Goal: Transaction & Acquisition: Book appointment/travel/reservation

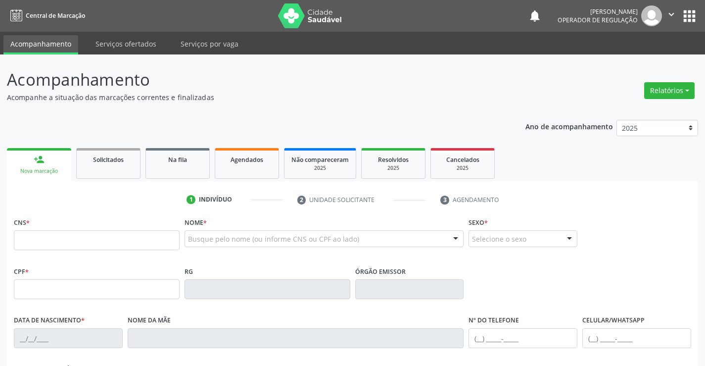
click at [107, 234] on input "text" at bounding box center [97, 240] width 166 height 20
type input "702 4070 9721 9529"
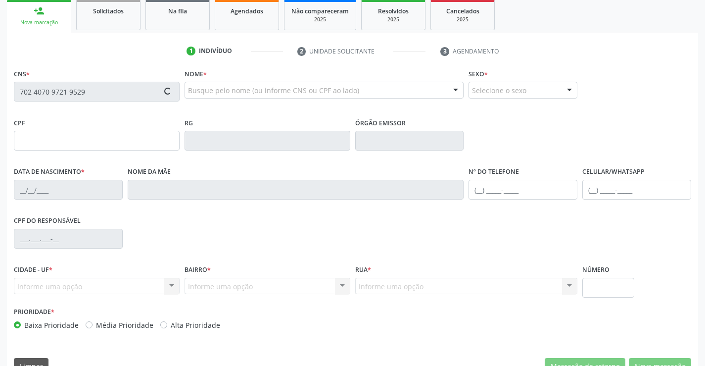
type input "287298701"
type input "2[DATE]"
type input "[PHONE_NUMBER]"
type input "242.274.395-15"
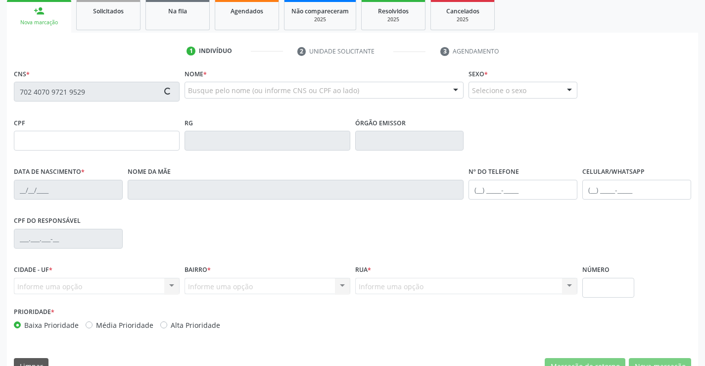
type input "SN"
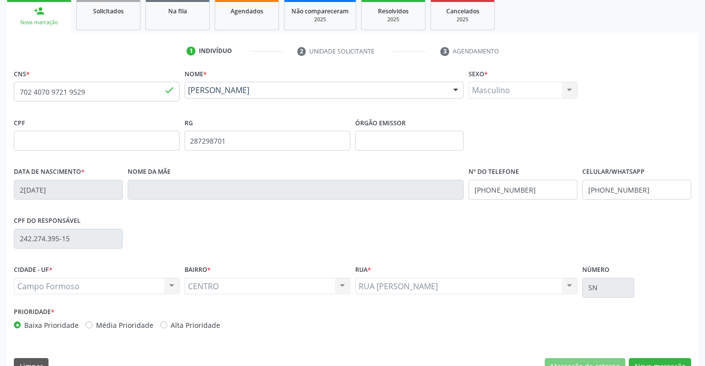
scroll to position [171, 0]
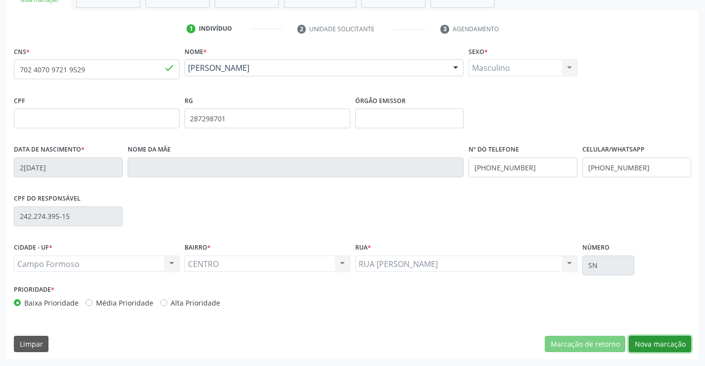
drag, startPoint x: 657, startPoint y: 341, endPoint x: 417, endPoint y: 290, distance: 245.6
click at [641, 337] on button "Nova marcação" at bounding box center [660, 343] width 62 height 17
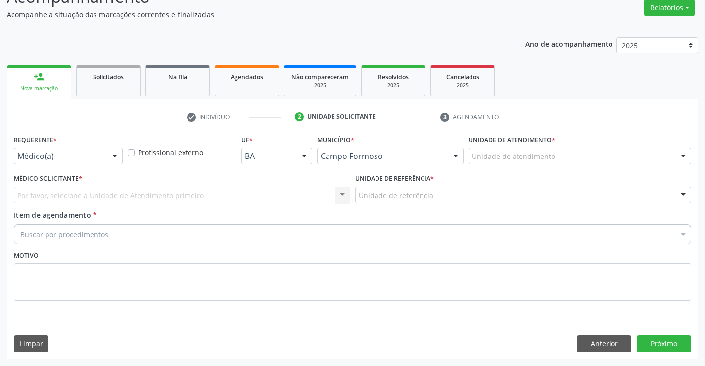
scroll to position [83, 0]
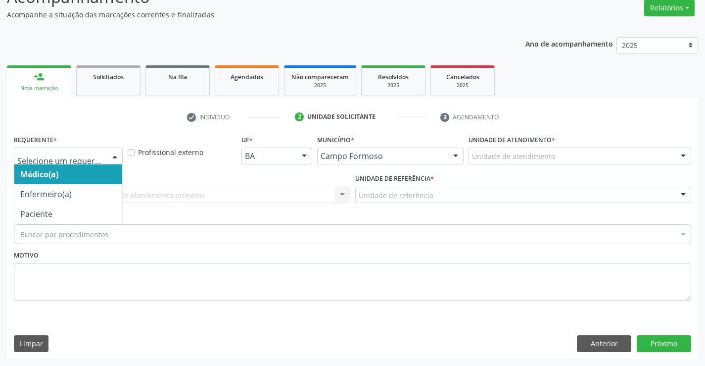
click at [105, 152] on div "Médico(a) Enfermeiro(a) Paciente Nenhum resultado encontrado para: " " Não há n…" at bounding box center [68, 155] width 109 height 17
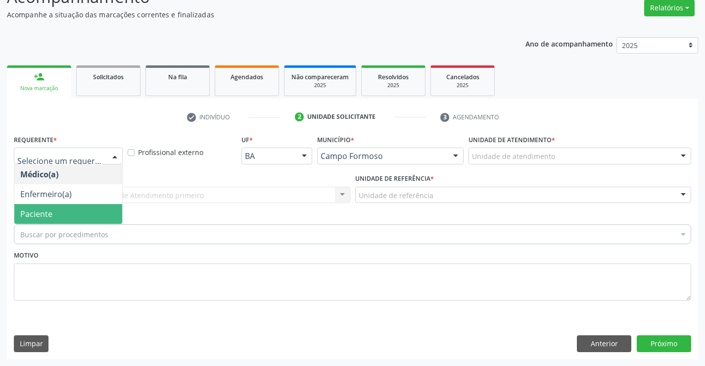
click at [81, 214] on span "Paciente" at bounding box center [68, 214] width 108 height 20
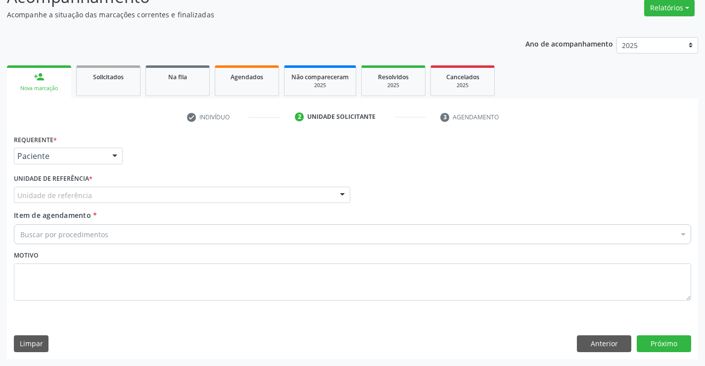
click at [153, 189] on div "Unidade de referência" at bounding box center [182, 194] width 336 height 17
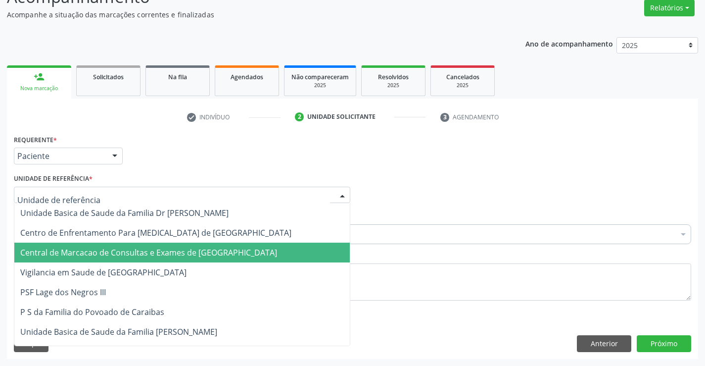
click at [161, 259] on span "Central de Marcacao de Consultas e Exames de [GEOGRAPHIC_DATA]" at bounding box center [181, 252] width 335 height 20
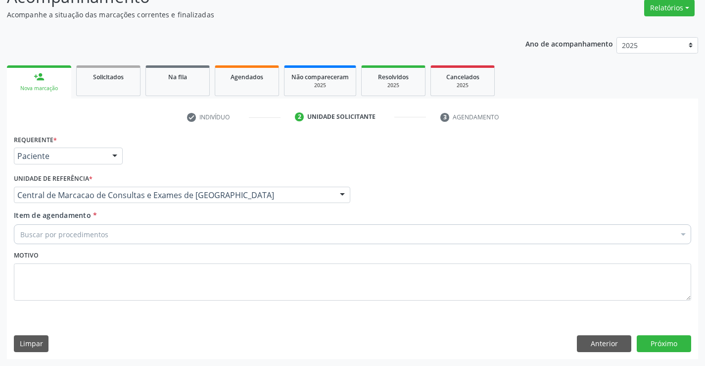
click at [187, 238] on div "Buscar por procedimentos" at bounding box center [352, 234] width 677 height 20
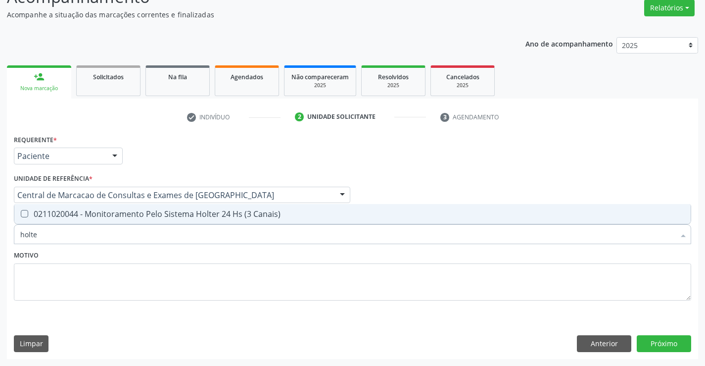
type input "holter"
click at [190, 214] on div "0211020044 - Monitoramento Pelo Sistema Holter 24 Hs (3 Canais)" at bounding box center [352, 214] width 664 height 8
checkbox Canais\) "true"
click at [655, 355] on div "Requerente * Paciente Médico(a) Enfermeiro(a) Paciente Nenhum resultado encontr…" at bounding box center [352, 245] width 691 height 226
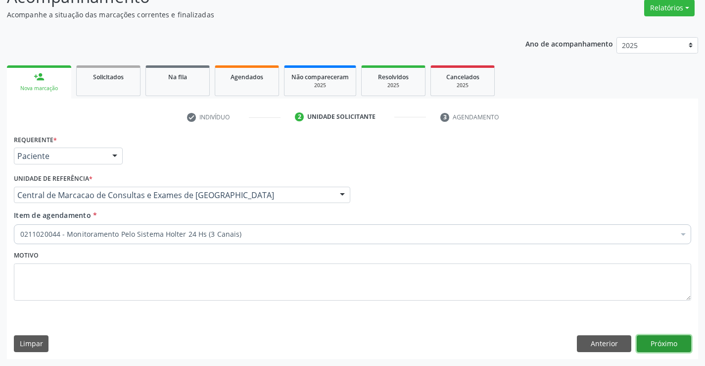
click at [656, 344] on button "Próximo" at bounding box center [664, 343] width 54 height 17
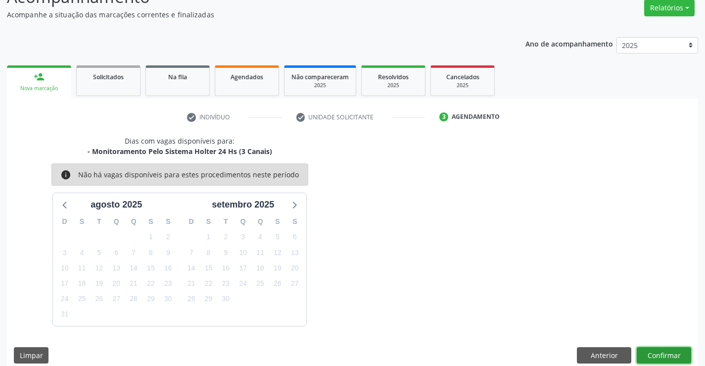
click at [669, 355] on button "Confirmar" at bounding box center [664, 355] width 54 height 17
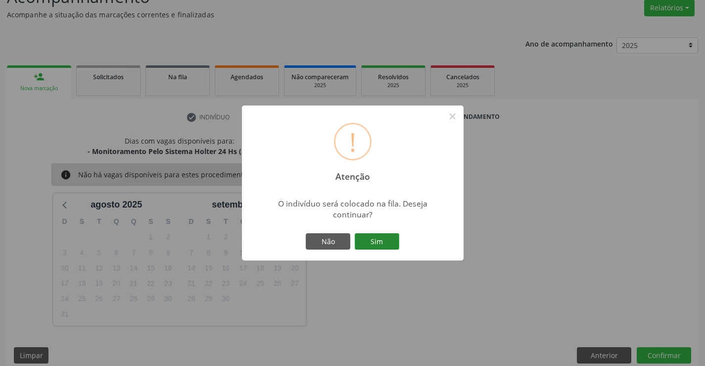
click at [387, 242] on button "Sim" at bounding box center [377, 241] width 45 height 17
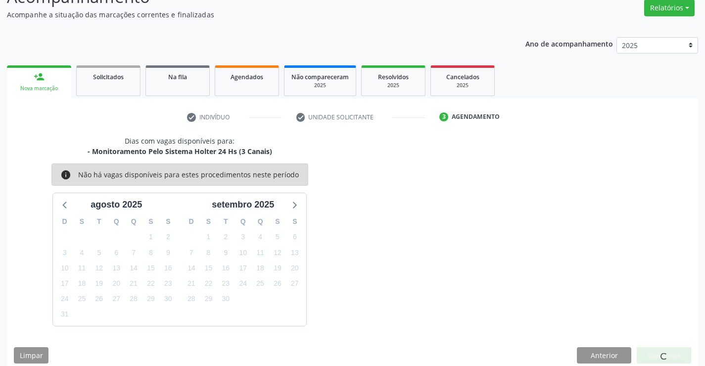
scroll to position [0, 0]
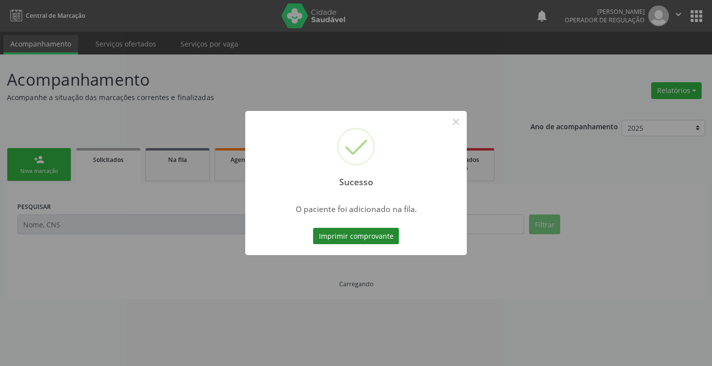
click at [376, 240] on button "Imprimir comprovante" at bounding box center [356, 236] width 86 height 17
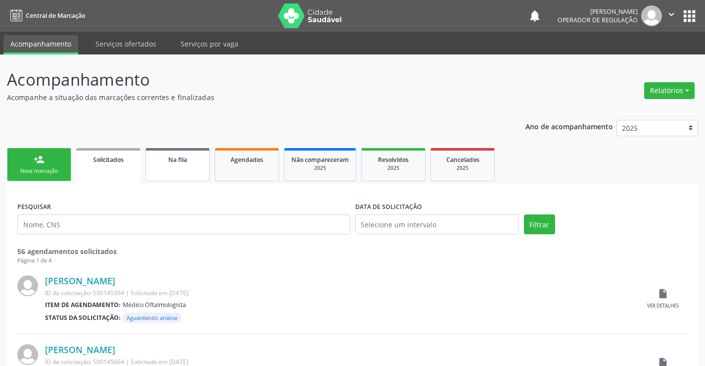
click at [173, 170] on link "Na fila" at bounding box center [177, 164] width 64 height 33
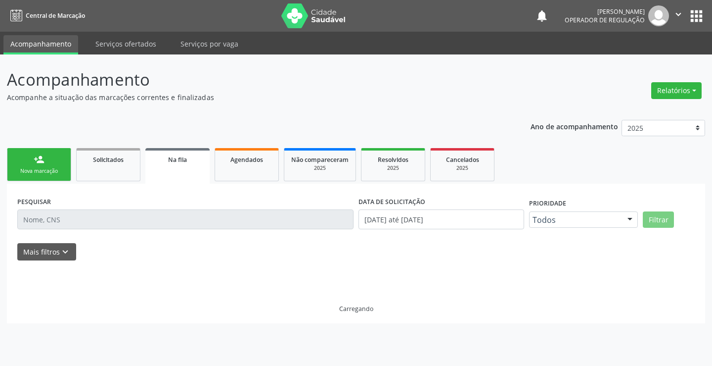
click at [168, 211] on div "PESQUISAR" at bounding box center [185, 215] width 341 height 42
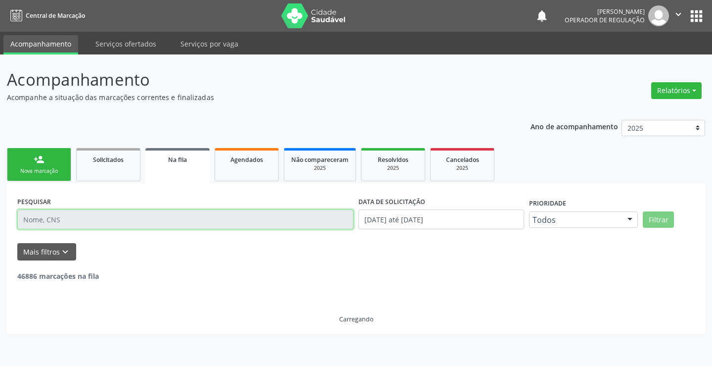
click at [115, 219] on input "text" at bounding box center [185, 219] width 336 height 20
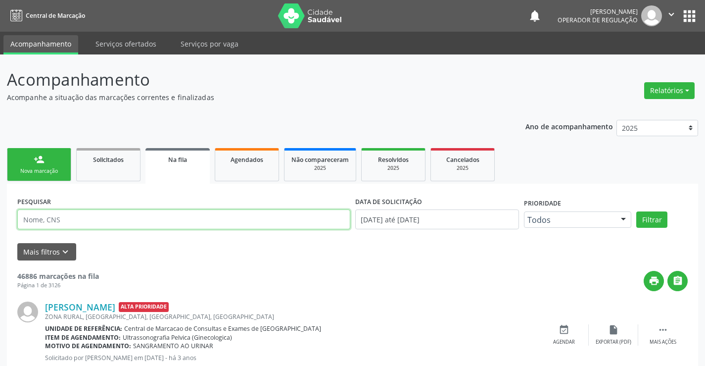
paste input "702 4070 9721 9529"
type input "702 4070 9721 9529"
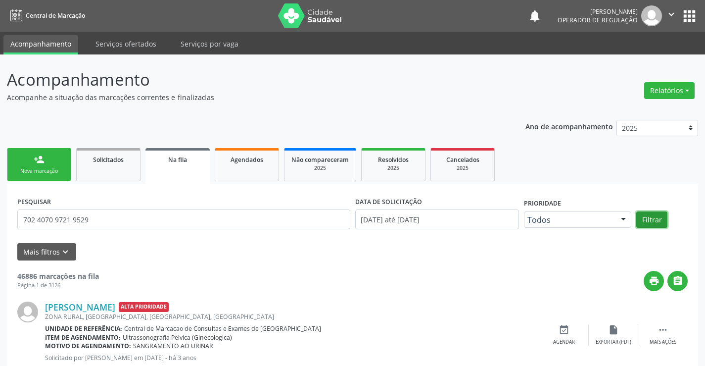
click at [651, 219] on button "Filtrar" at bounding box center [651, 219] width 31 height 17
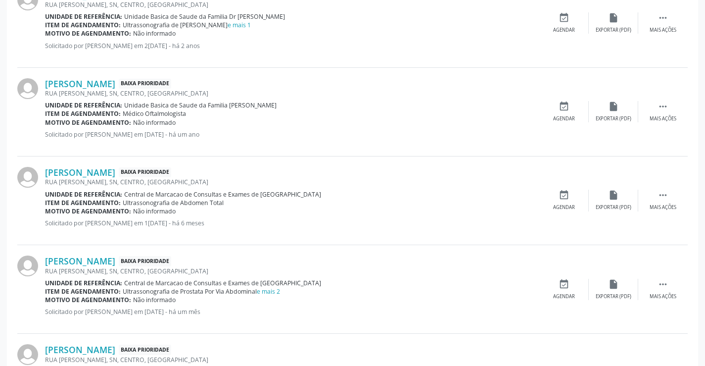
scroll to position [394, 0]
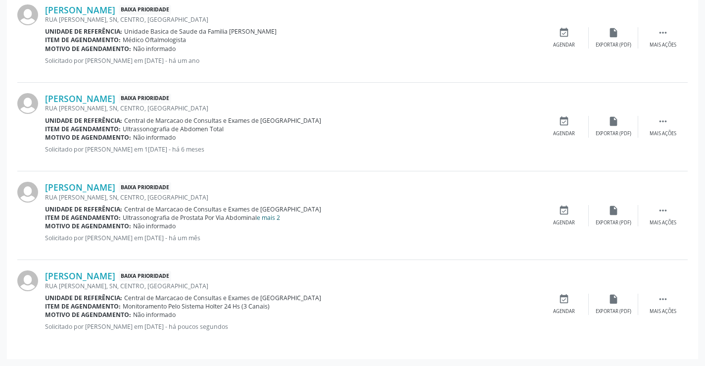
click at [272, 216] on link "e mais 2" at bounding box center [268, 217] width 23 height 8
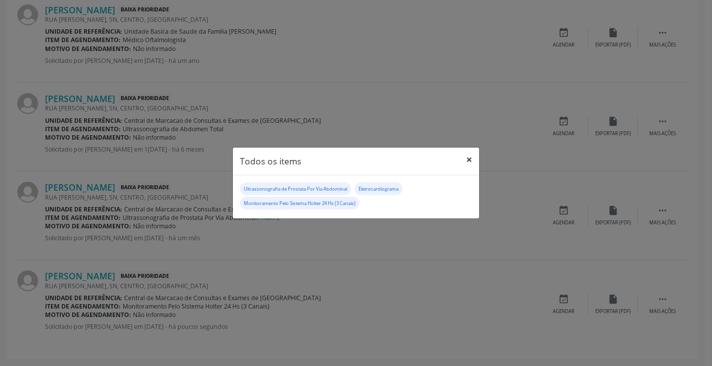
click at [469, 158] on button "×" at bounding box center [470, 159] width 20 height 24
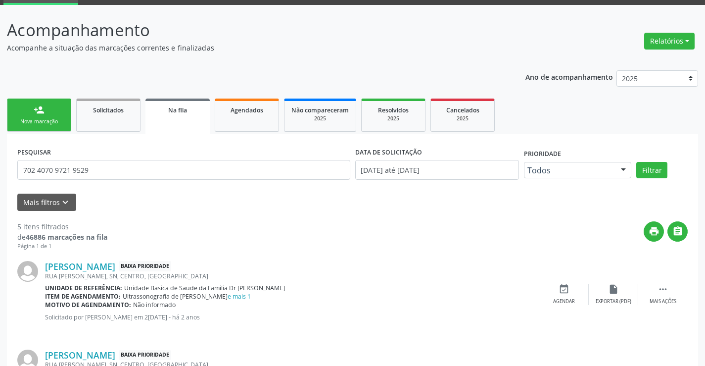
scroll to position [0, 0]
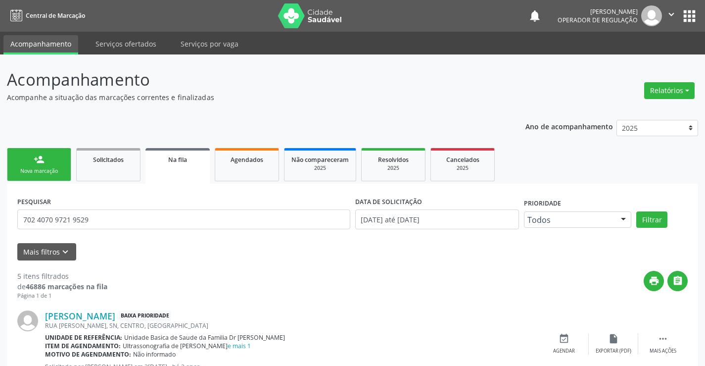
click at [17, 168] on div "Nova marcação" at bounding box center [38, 170] width 49 height 7
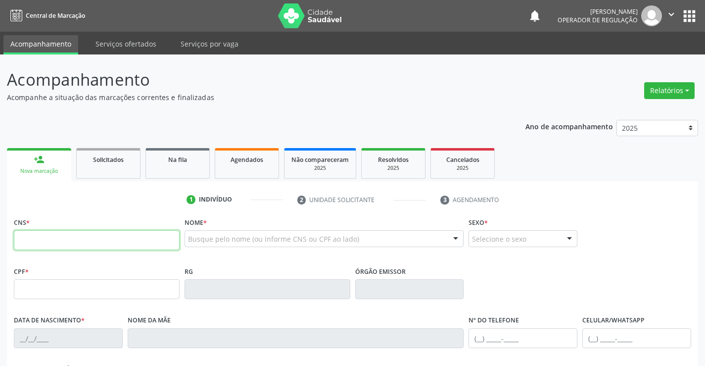
click at [135, 245] on input "text" at bounding box center [97, 240] width 166 height 20
type input "704 5053 8623 2714"
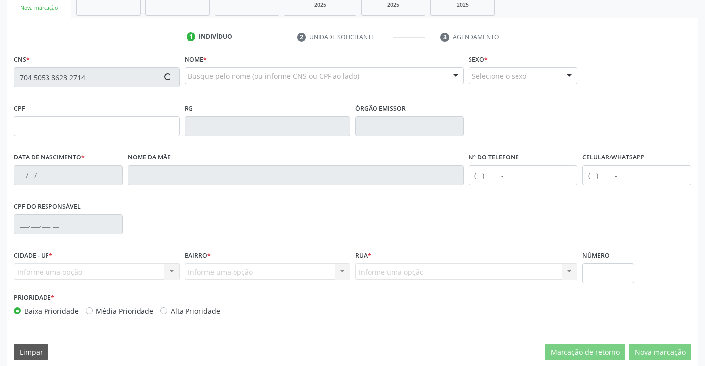
scroll to position [171, 0]
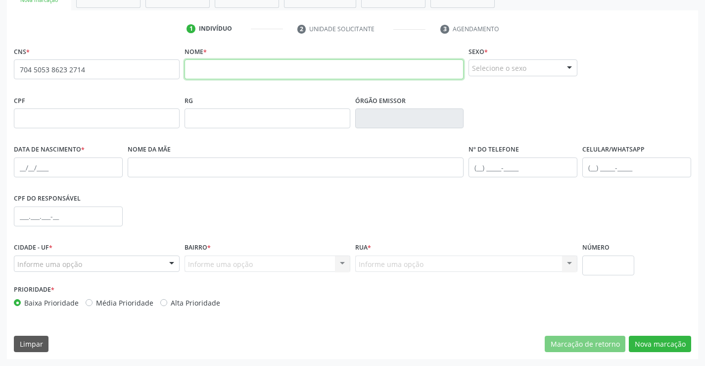
click at [235, 70] on input "text" at bounding box center [324, 69] width 279 height 20
type input "maitê [PERSON_NAME]"
click at [505, 66] on div "Selecione o sexo" at bounding box center [522, 67] width 109 height 17
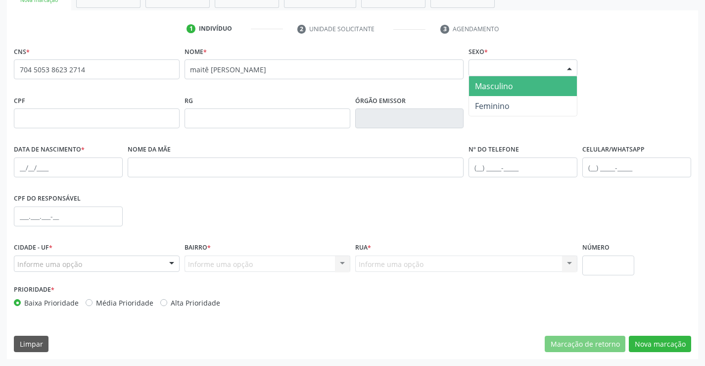
click at [493, 93] on span "Masculino" at bounding box center [523, 86] width 108 height 20
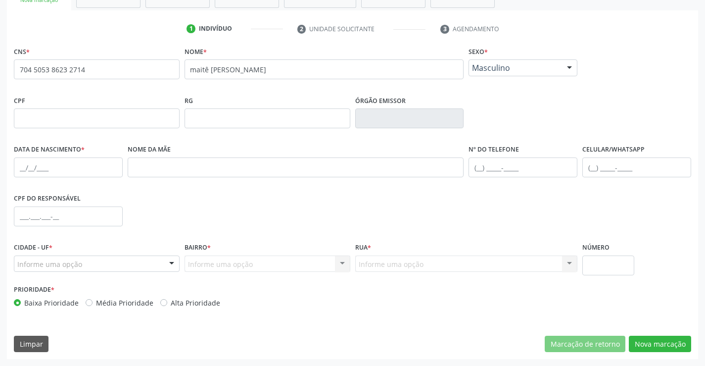
click at [505, 59] on div "Sexo * Masculino Masculino Feminino Nenhum resultado encontrado para: " " Não h…" at bounding box center [522, 60] width 109 height 32
click at [505, 66] on span "Masculino" at bounding box center [514, 68] width 85 height 10
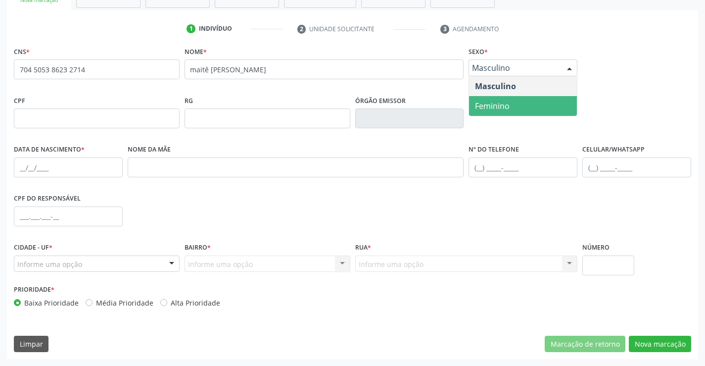
click at [482, 103] on span "Feminino" at bounding box center [492, 105] width 35 height 11
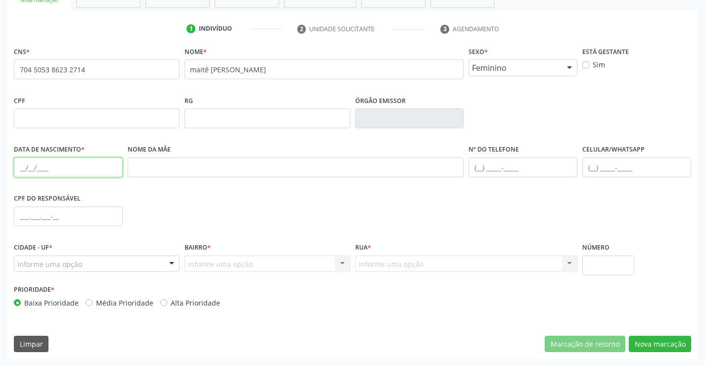
click at [24, 167] on input "text" at bounding box center [68, 167] width 109 height 20
type input "[DATE]"
click at [154, 261] on div at bounding box center [97, 263] width 166 height 17
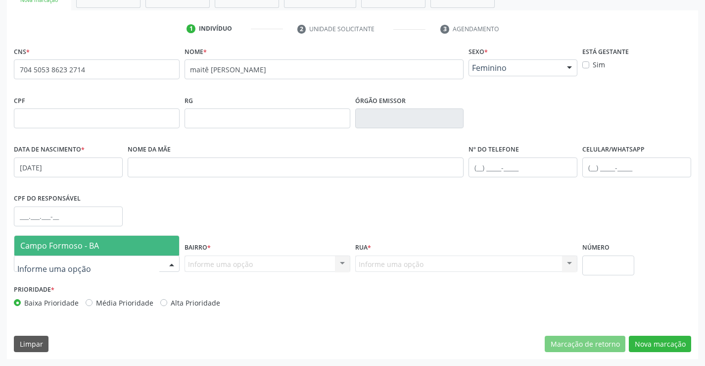
click at [157, 245] on span "Campo Formoso - BA" at bounding box center [96, 245] width 165 height 20
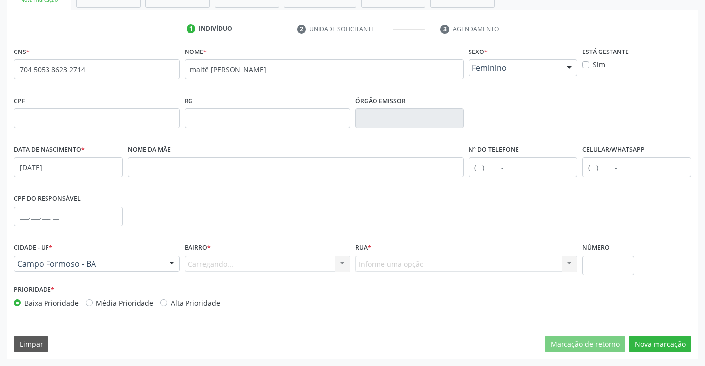
click at [332, 263] on div "Carregando... Nenhum resultado encontrado para: " " Nenhuma opção encontrada. D…" at bounding box center [268, 263] width 166 height 17
click at [332, 263] on div "Informe uma opção" at bounding box center [268, 263] width 166 height 17
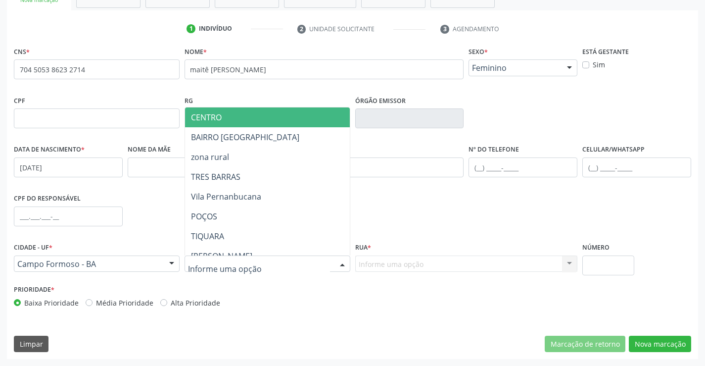
click at [262, 121] on span "CENTRO" at bounding box center [292, 117] width 214 height 20
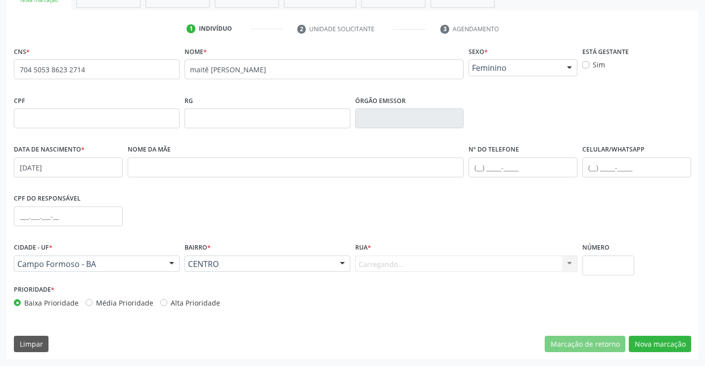
click at [446, 270] on div "Carregando... Nenhum resultado encontrado para: " " Nenhuma opção encontrada. D…" at bounding box center [466, 263] width 223 height 17
click at [448, 265] on div "Informe uma opção" at bounding box center [466, 263] width 223 height 17
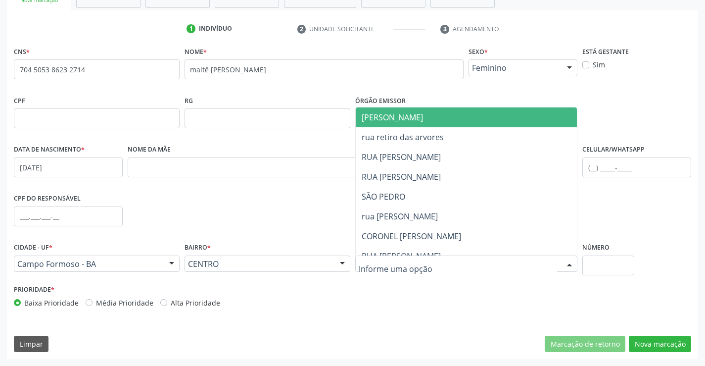
click at [412, 123] on span "[PERSON_NAME]" at bounding box center [475, 117] width 238 height 20
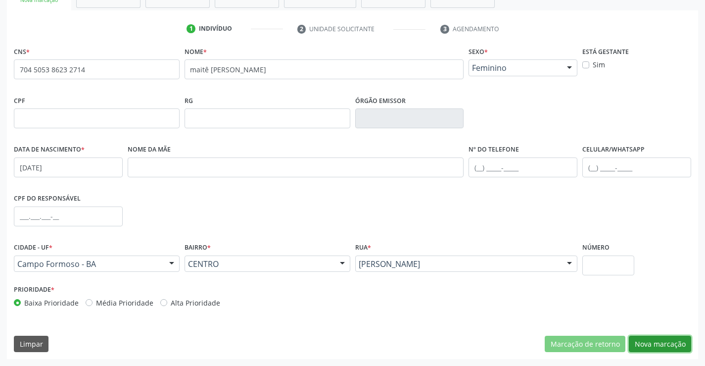
click at [638, 338] on button "Nova marcação" at bounding box center [660, 343] width 62 height 17
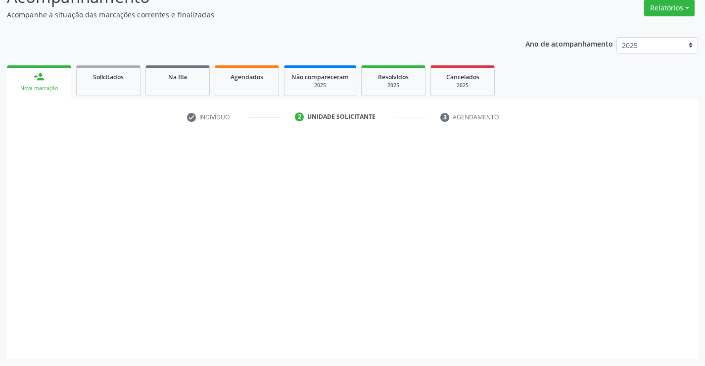
scroll to position [83, 0]
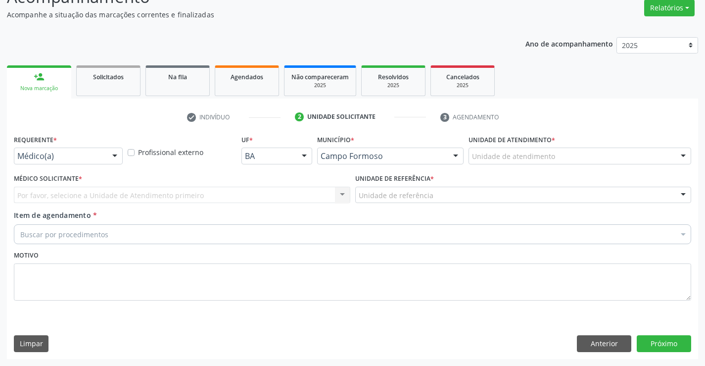
drag, startPoint x: 104, startPoint y: 151, endPoint x: 86, endPoint y: 199, distance: 50.9
click at [104, 153] on div "Médico(a) Médico(a) Enfermeiro(a) Paciente Nenhum resultado encontrado para: " …" at bounding box center [68, 155] width 109 height 17
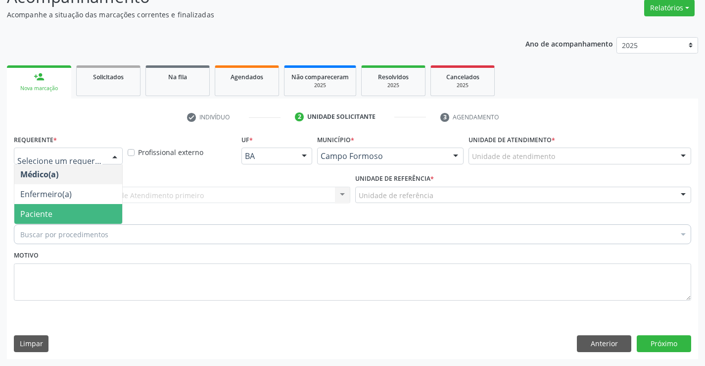
click at [77, 212] on span "Paciente" at bounding box center [68, 214] width 108 height 20
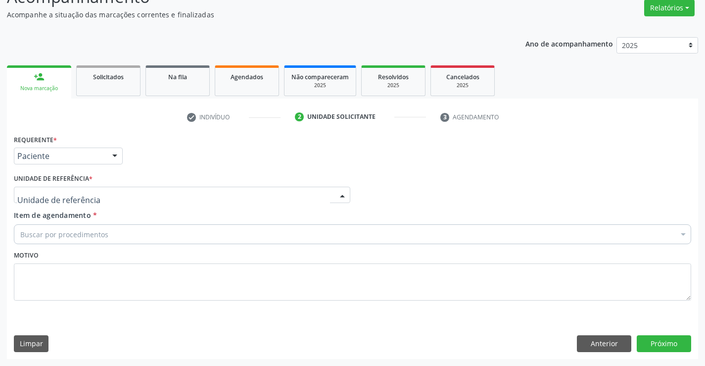
click at [165, 195] on div at bounding box center [182, 194] width 336 height 17
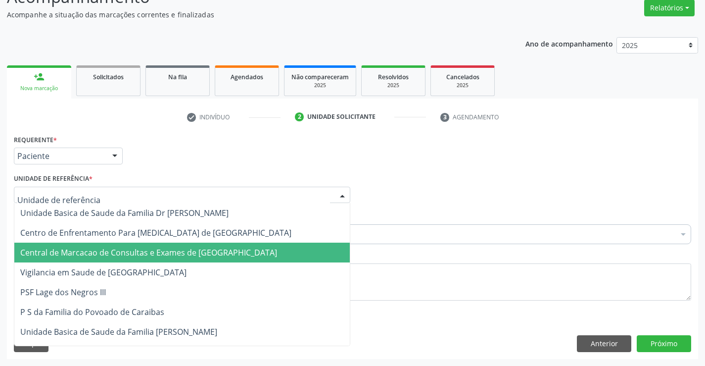
click at [180, 242] on span "Central de Marcacao de Consultas e Exames de [GEOGRAPHIC_DATA]" at bounding box center [181, 252] width 335 height 20
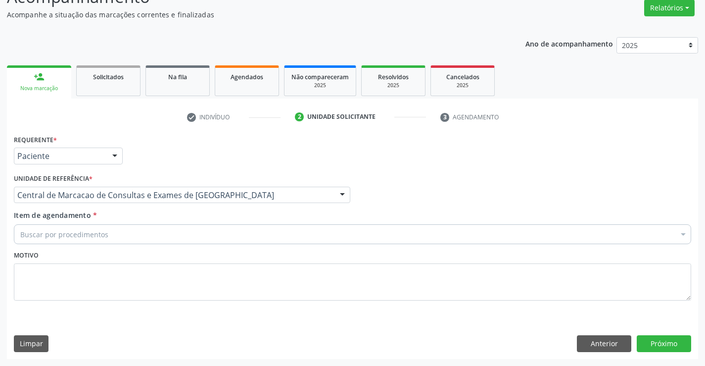
click at [189, 238] on div "Buscar por procedimentos" at bounding box center [352, 234] width 677 height 20
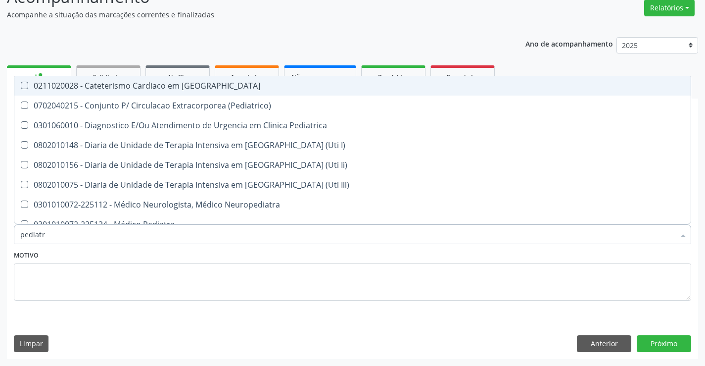
type input "pediatra"
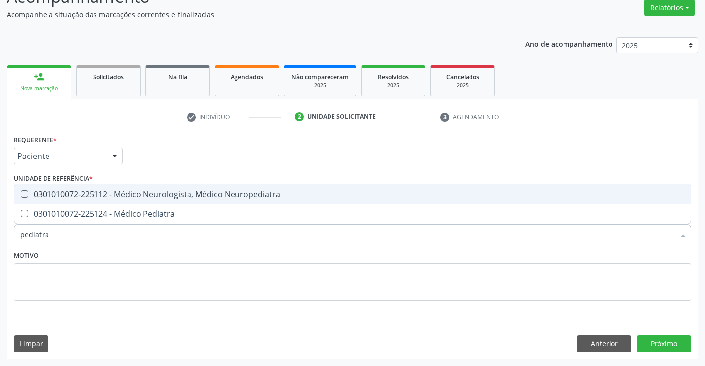
click at [190, 224] on div "Selecionar todos 0301010072-225112 - Médico Neurologista, Médico Neuropediatra …" at bounding box center [352, 204] width 677 height 40
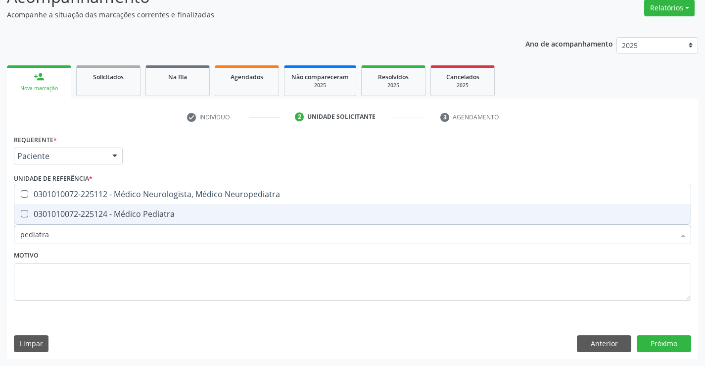
click at [195, 215] on div "0301010072-225124 - Médico Pediatra" at bounding box center [352, 214] width 664 height 8
checkbox Pediatra "true"
click at [644, 339] on button "Próximo" at bounding box center [664, 343] width 54 height 17
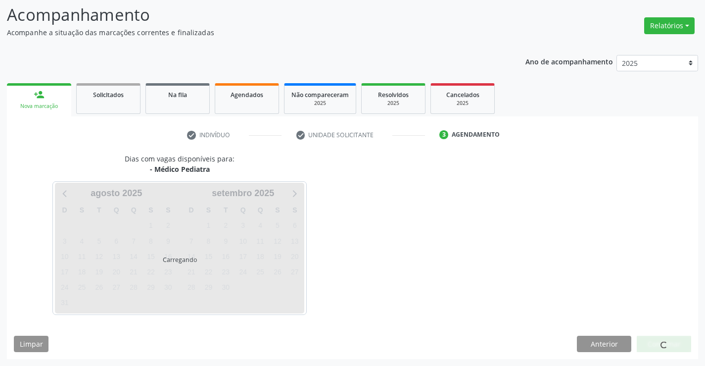
scroll to position [65, 0]
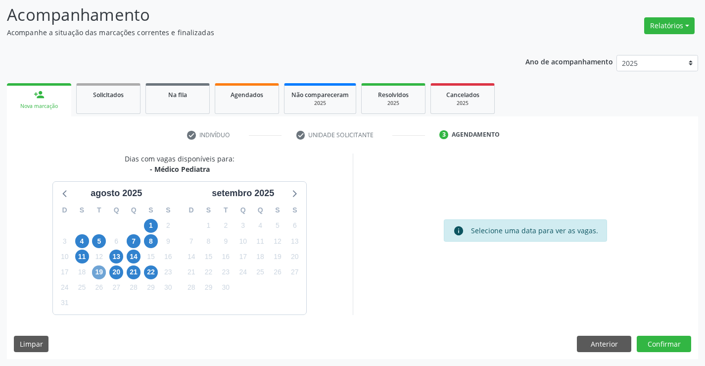
click at [102, 271] on span "19" at bounding box center [99, 272] width 14 height 14
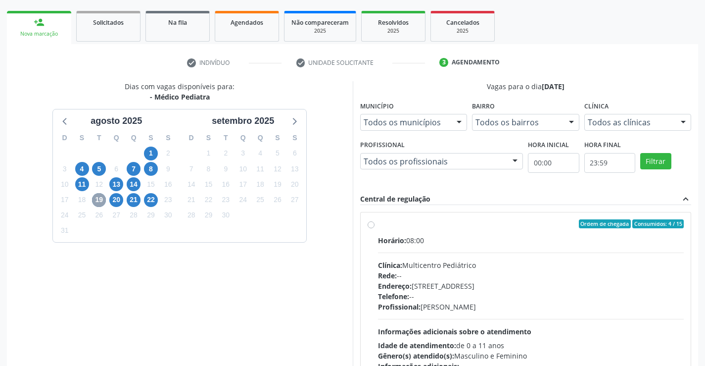
scroll to position [208, 0]
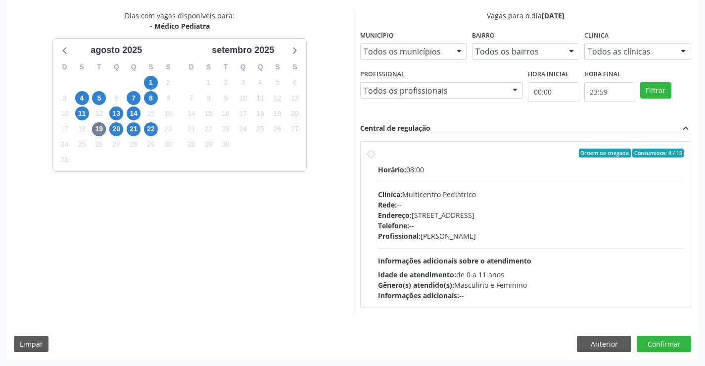
click at [428, 218] on div "Endereço: [STREET_ADDRESS]" at bounding box center [531, 215] width 306 height 10
click at [374, 157] on input "Ordem de chegada Consumidos: 4 / 15 Horário: 08:00 Clínica: Multicentro Pediátr…" at bounding box center [371, 152] width 7 height 9
radio input "true"
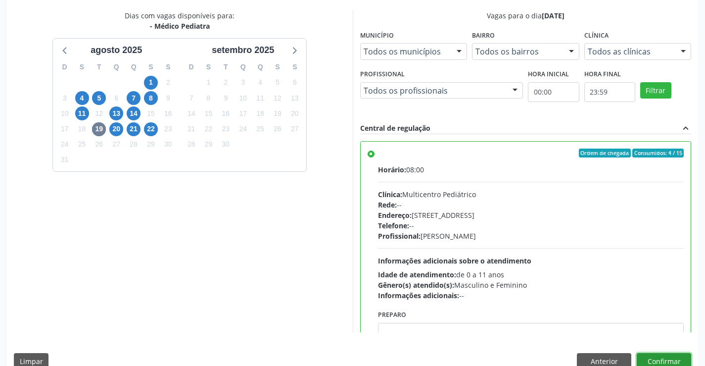
click at [685, 357] on button "Confirmar" at bounding box center [664, 361] width 54 height 17
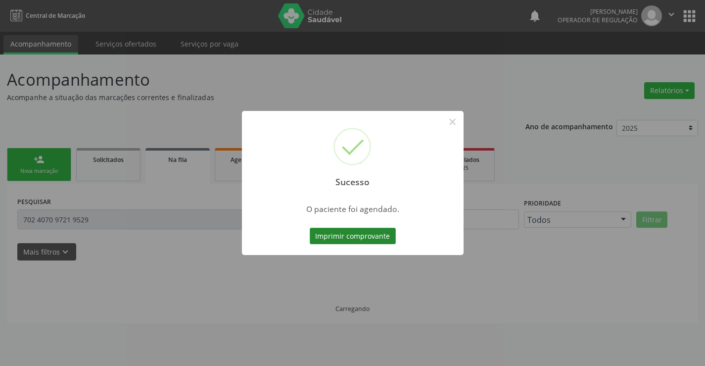
scroll to position [0, 0]
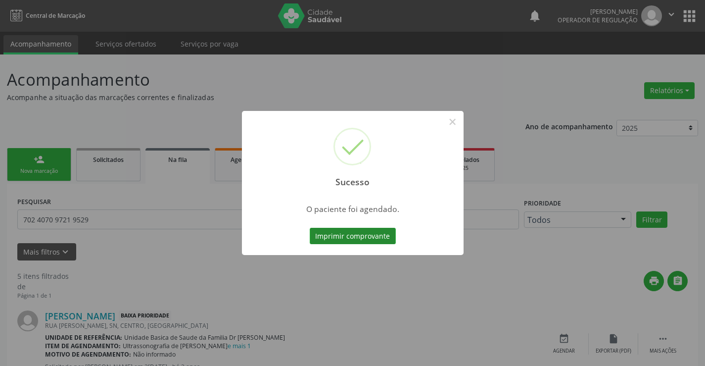
click at [380, 241] on button "Imprimir comprovante" at bounding box center [353, 236] width 86 height 17
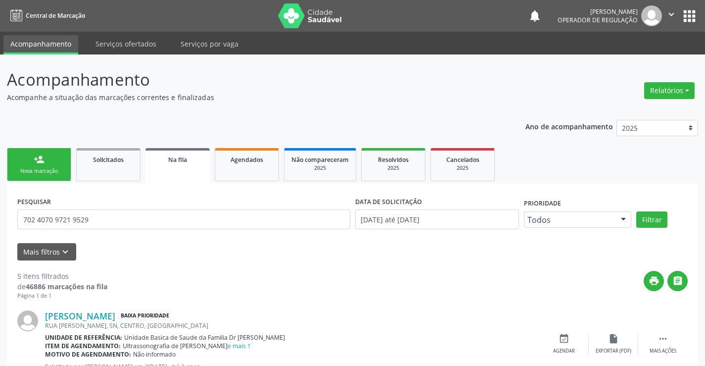
click at [8, 166] on link "person_add Nova marcação" at bounding box center [39, 164] width 64 height 33
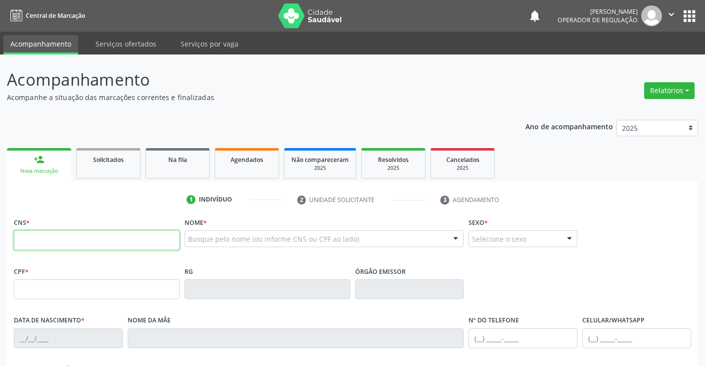
click at [76, 238] on input "text" at bounding box center [97, 240] width 166 height 20
type input "706 0048 6421 5042"
type input "[DATE]"
type input "Maiara de [PERSON_NAME]"
type input "[PHONE_NUMBER]"
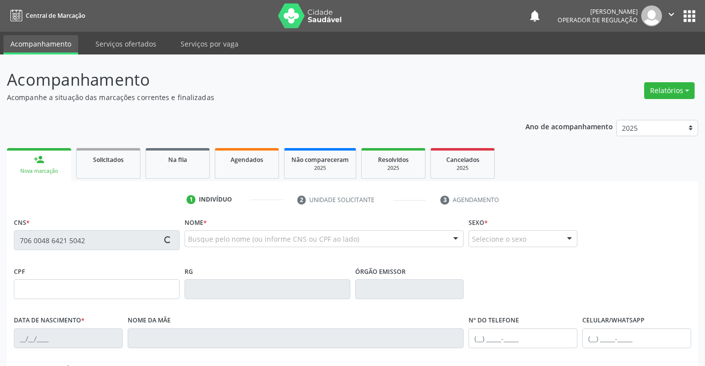
type input "S/N"
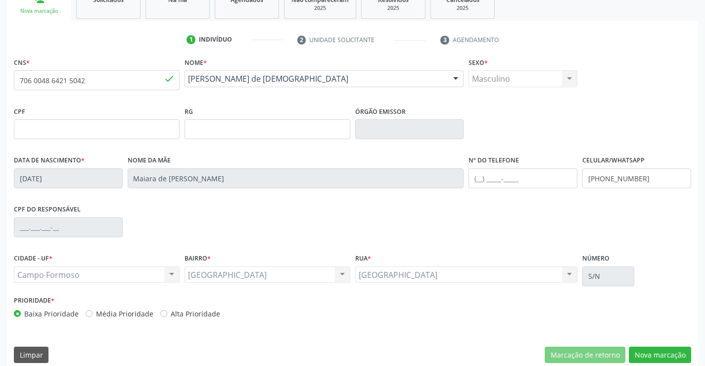
scroll to position [171, 0]
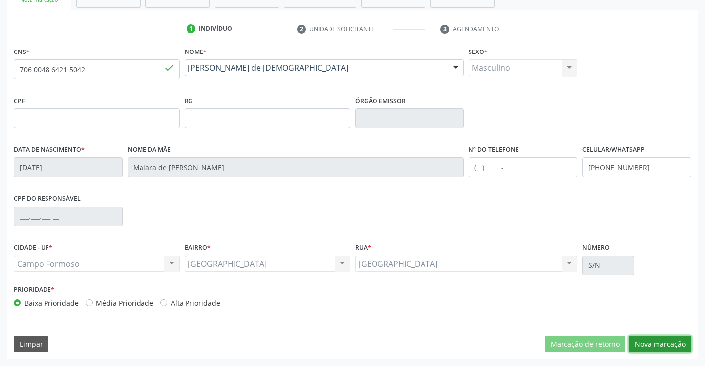
drag, startPoint x: 654, startPoint y: 349, endPoint x: 464, endPoint y: 291, distance: 198.6
click at [648, 343] on button "Nova marcação" at bounding box center [660, 343] width 62 height 17
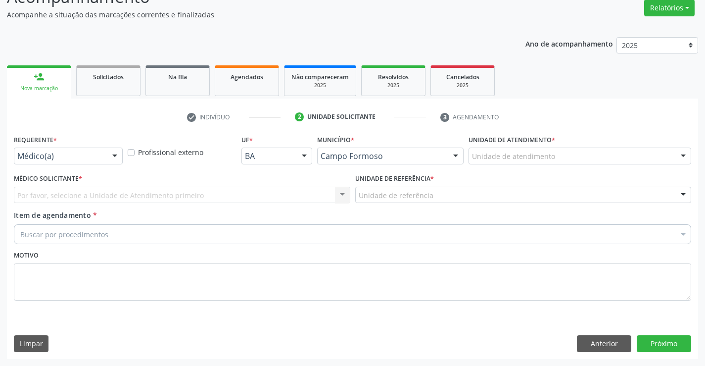
scroll to position [83, 0]
click at [98, 146] on div "Requerente * Médico(a) Médico(a) Enfermeiro(a) Paciente Nenhum resultado encont…" at bounding box center [68, 148] width 109 height 32
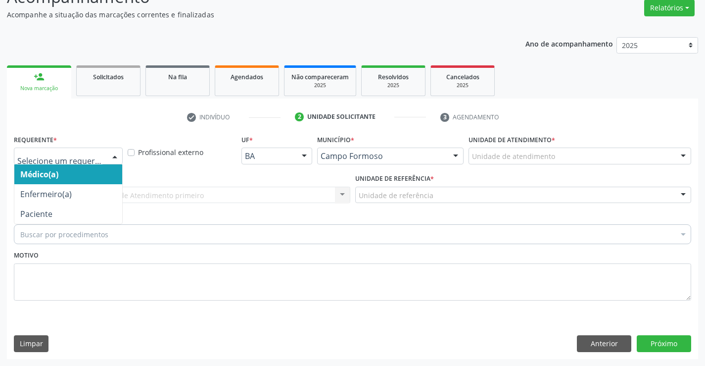
click at [108, 155] on div at bounding box center [114, 156] width 15 height 17
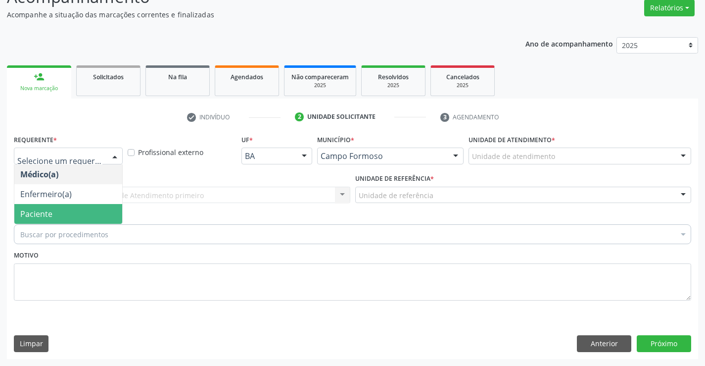
click at [75, 204] on span "Paciente" at bounding box center [68, 214] width 108 height 20
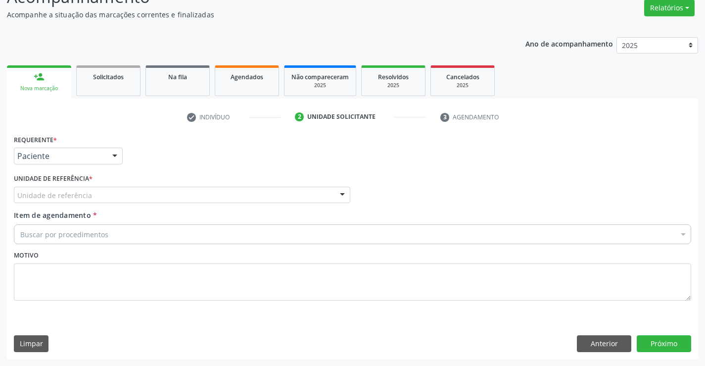
click at [116, 190] on div "Unidade de referência" at bounding box center [182, 194] width 336 height 17
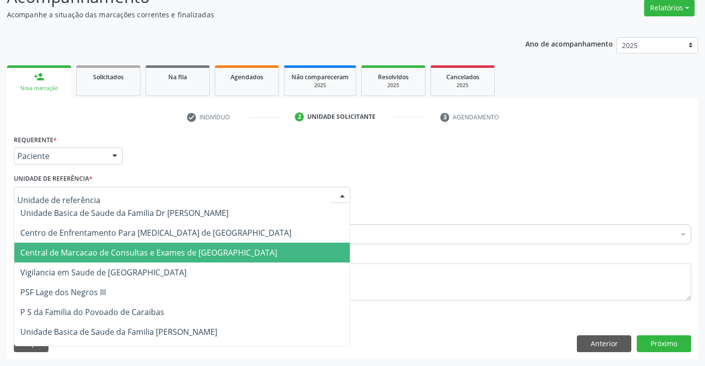
click at [204, 255] on span "Central de Marcacao de Consultas e Exames de [GEOGRAPHIC_DATA]" at bounding box center [148, 252] width 257 height 11
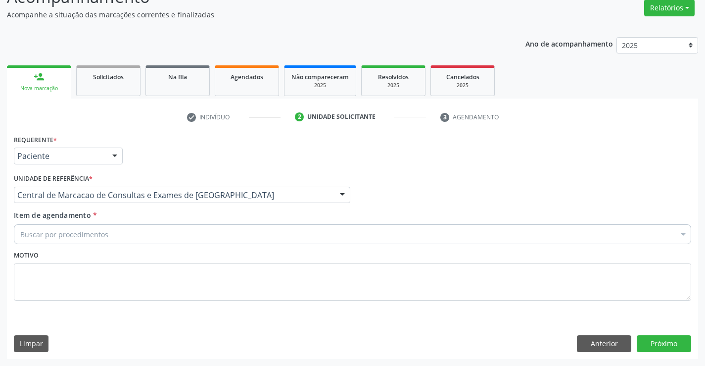
click at [201, 224] on div "Buscar por procedimentos Selecionar todos 0202040089 - 3X Pesquisa de Larvas Na…" at bounding box center [352, 232] width 677 height 17
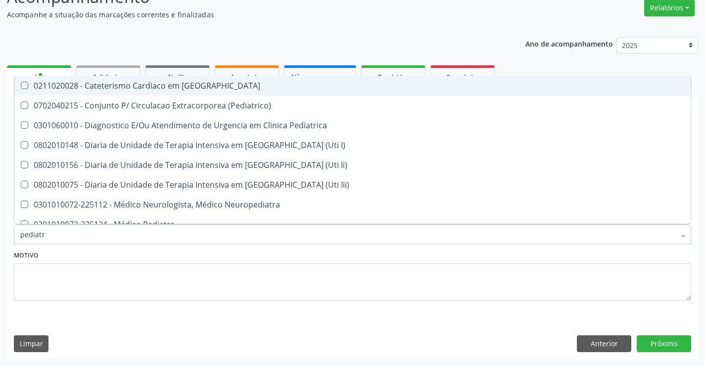
type input "pediatra"
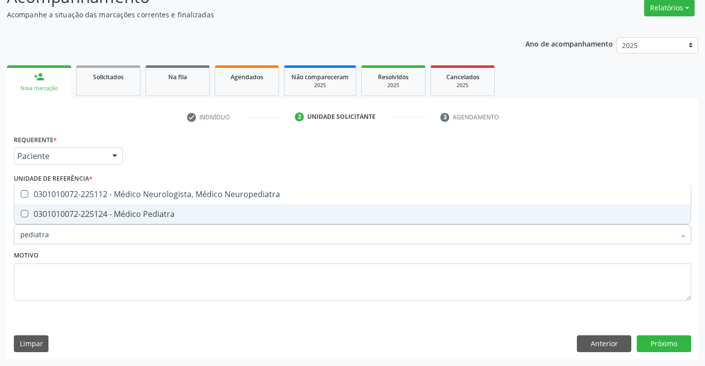
click at [200, 221] on span "0301010072-225124 - Médico Pediatra" at bounding box center [352, 214] width 676 height 20
checkbox Pediatra "true"
click at [666, 343] on button "Próximo" at bounding box center [664, 343] width 54 height 17
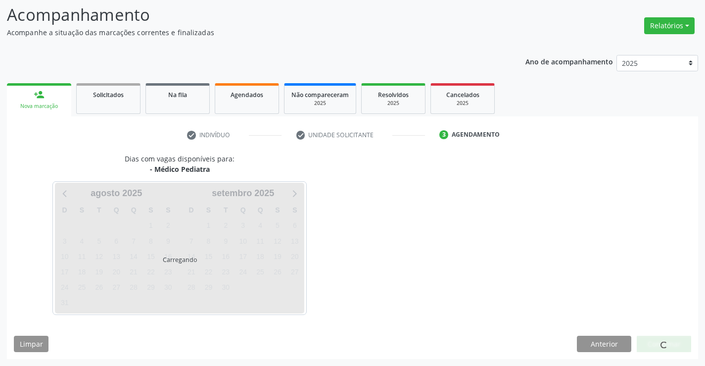
scroll to position [65, 0]
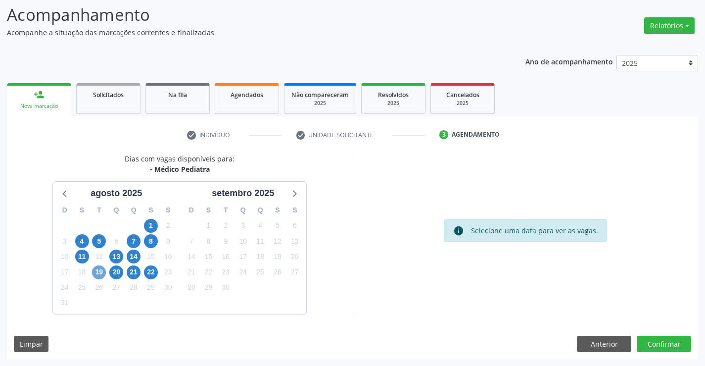
click at [99, 269] on span "19" at bounding box center [99, 272] width 14 height 14
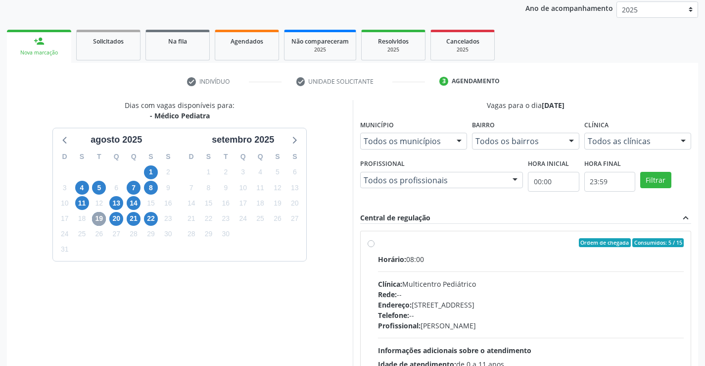
scroll to position [208, 0]
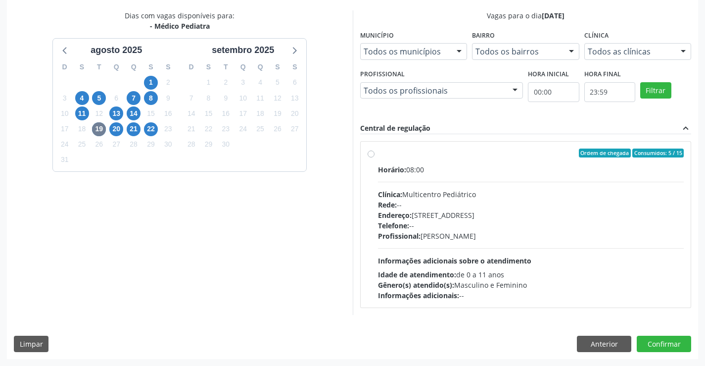
click at [495, 225] on div "Telefone: --" at bounding box center [531, 225] width 306 height 10
click at [374, 157] on input "Ordem de chegada Consumidos: 5 / 15 Horário: 08:00 Clínica: Multicentro Pediátr…" at bounding box center [371, 152] width 7 height 9
radio input "true"
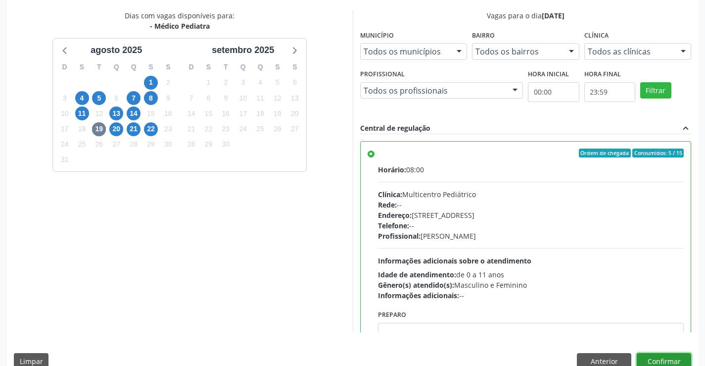
click at [669, 360] on button "Confirmar" at bounding box center [664, 361] width 54 height 17
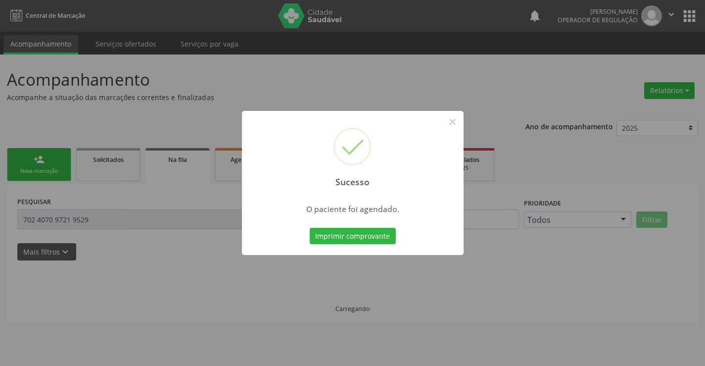
scroll to position [0, 0]
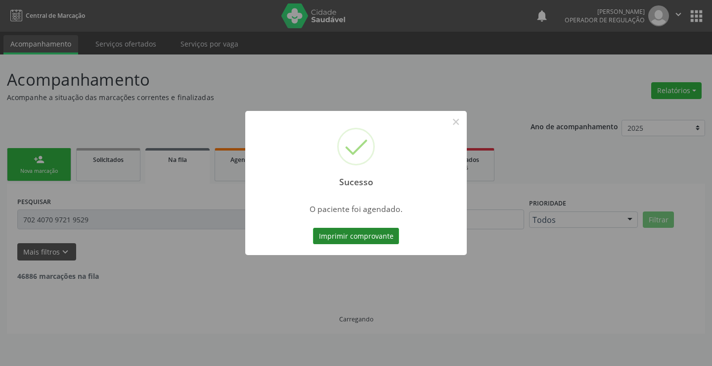
click at [392, 232] on button "Imprimir comprovante" at bounding box center [356, 236] width 86 height 17
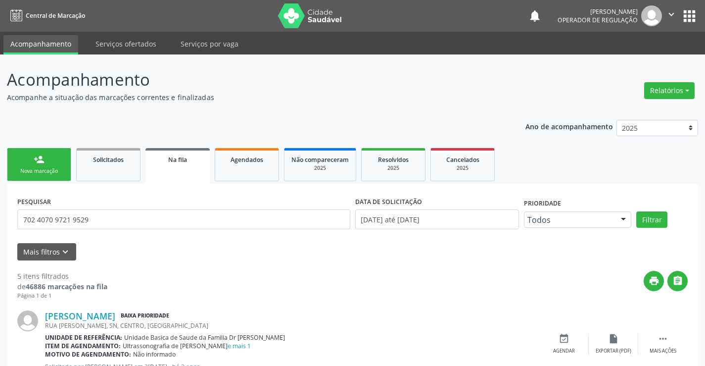
click at [36, 153] on link "person_add Nova marcação" at bounding box center [39, 164] width 64 height 33
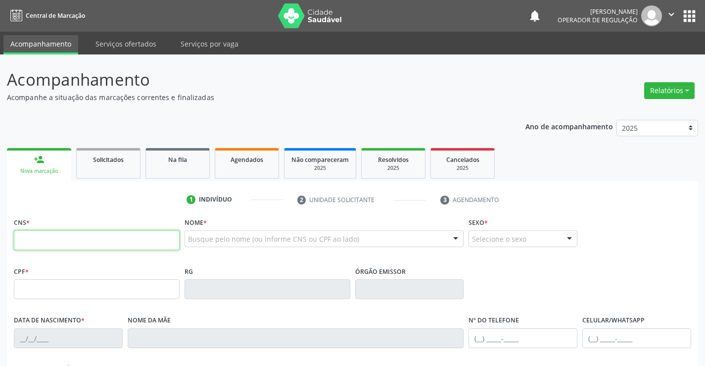
click at [169, 232] on input "text" at bounding box center [97, 240] width 166 height 20
type input "708 9027 3621 9114"
type input "[DATE]"
type input "S/N"
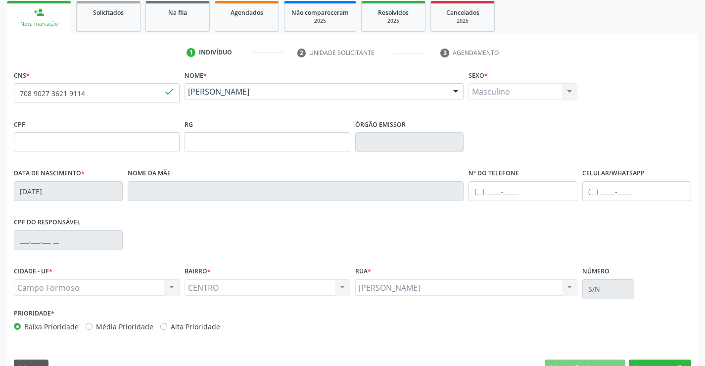
scroll to position [171, 0]
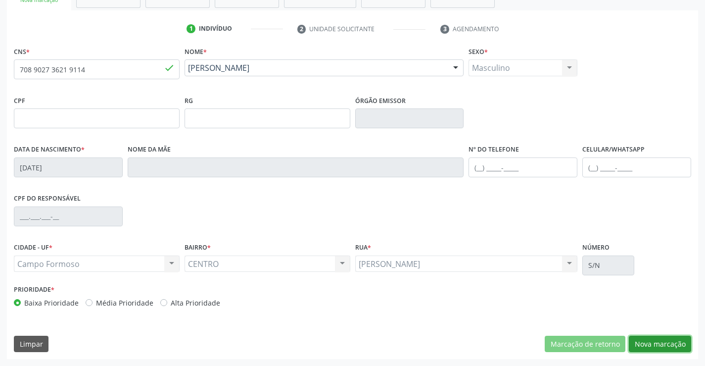
drag, startPoint x: 649, startPoint y: 349, endPoint x: 533, endPoint y: 296, distance: 128.0
click at [649, 346] on button "Nova marcação" at bounding box center [660, 343] width 62 height 17
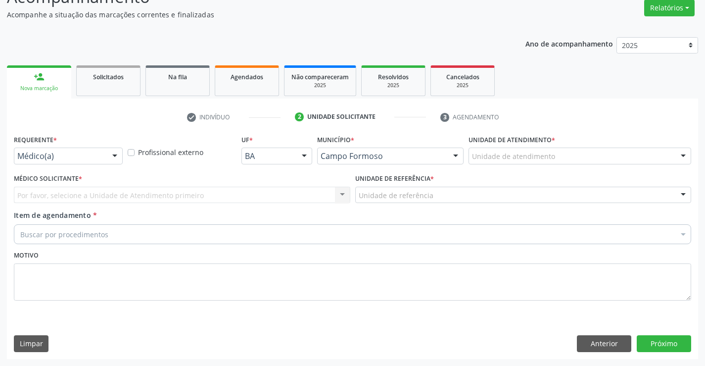
scroll to position [83, 0]
drag, startPoint x: 57, startPoint y: 152, endPoint x: 56, endPoint y: 190, distance: 38.1
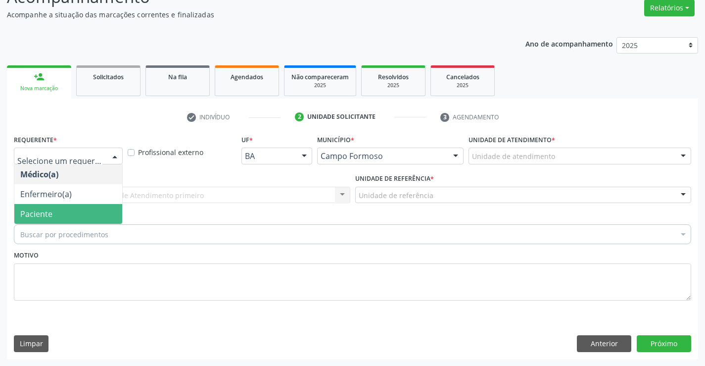
click at [55, 215] on span "Paciente" at bounding box center [68, 214] width 108 height 20
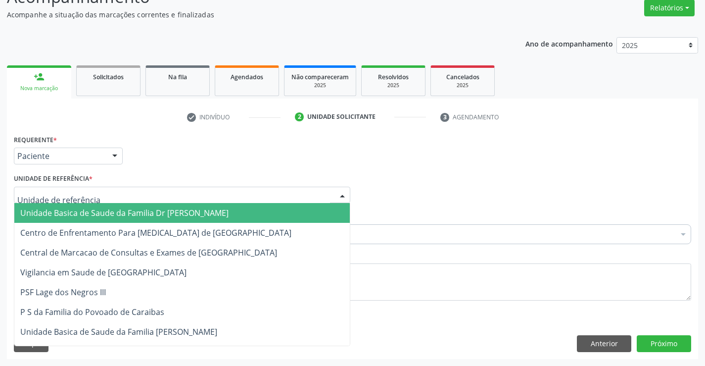
click at [141, 195] on div at bounding box center [182, 194] width 336 height 17
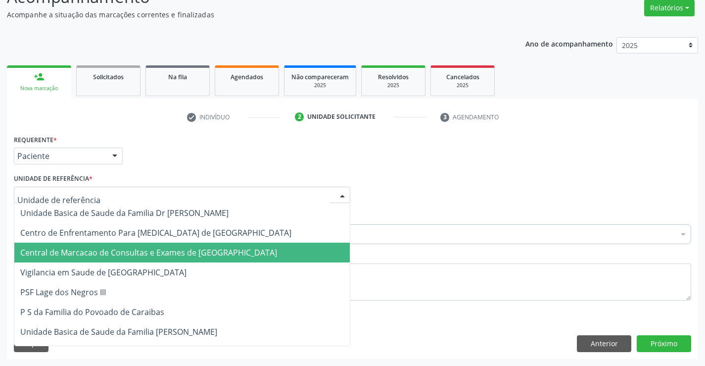
click at [166, 246] on span "Central de Marcacao de Consultas e Exames de [GEOGRAPHIC_DATA]" at bounding box center [181, 252] width 335 height 20
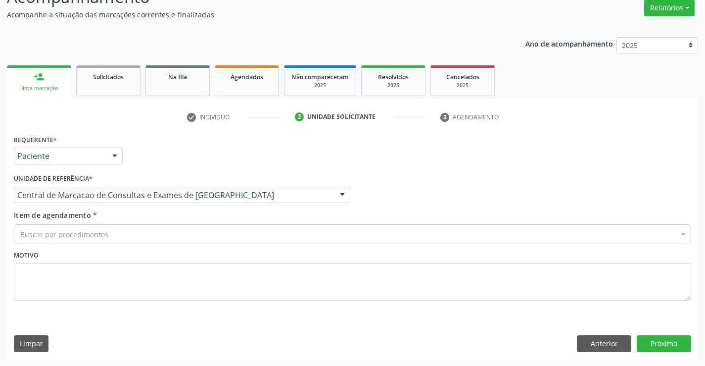
click at [175, 239] on div "Buscar por procedimentos" at bounding box center [352, 234] width 677 height 20
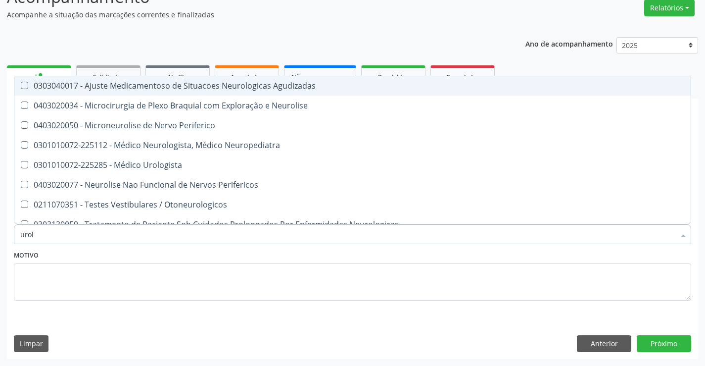
type input "urolo"
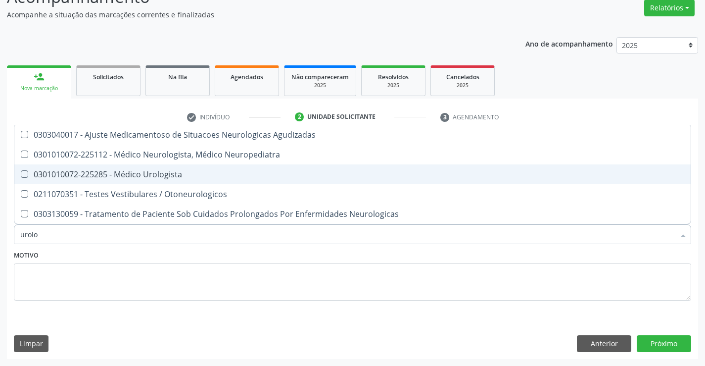
click at [163, 175] on div "0301010072-225285 - Médico Urologista" at bounding box center [352, 174] width 664 height 8
checkbox Urologista "true"
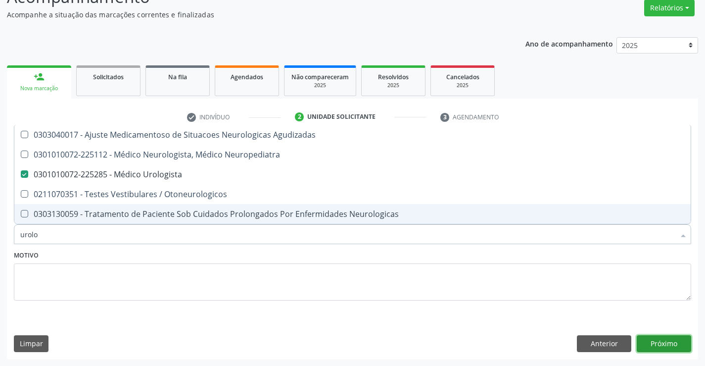
click at [660, 347] on button "Próximo" at bounding box center [664, 343] width 54 height 17
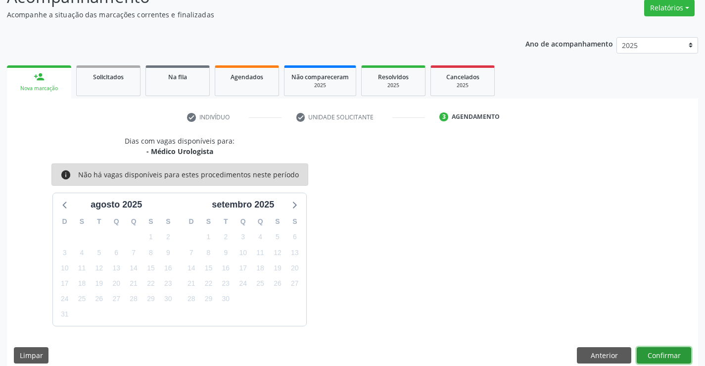
click at [675, 347] on button "Confirmar" at bounding box center [664, 355] width 54 height 17
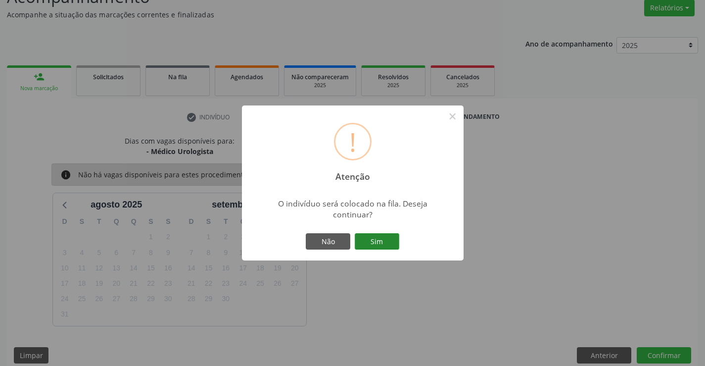
click at [391, 238] on button "Sim" at bounding box center [377, 241] width 45 height 17
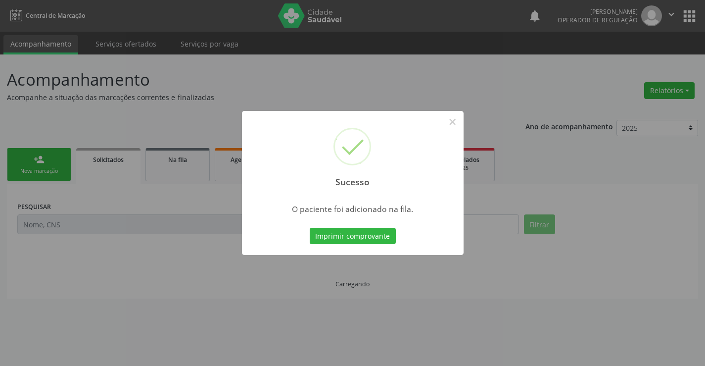
scroll to position [0, 0]
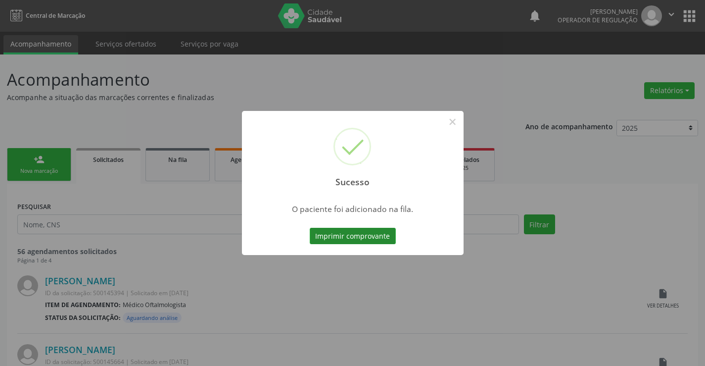
click at [374, 233] on button "Imprimir comprovante" at bounding box center [353, 236] width 86 height 17
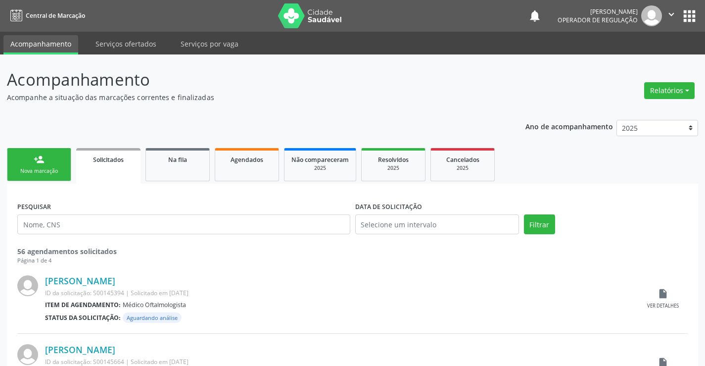
click at [670, 15] on icon "" at bounding box center [671, 14] width 11 height 11
click at [634, 57] on link "Sair" at bounding box center [646, 60] width 68 height 14
